Goal: Transaction & Acquisition: Purchase product/service

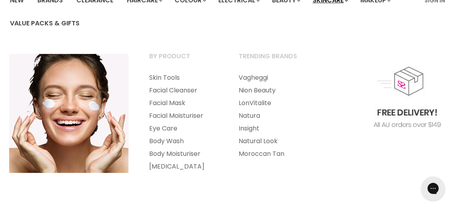
scroll to position [73, 0]
click at [168, 89] on link "Facial Cleanser" at bounding box center [183, 90] width 88 height 13
